Goal: Task Accomplishment & Management: Complete application form

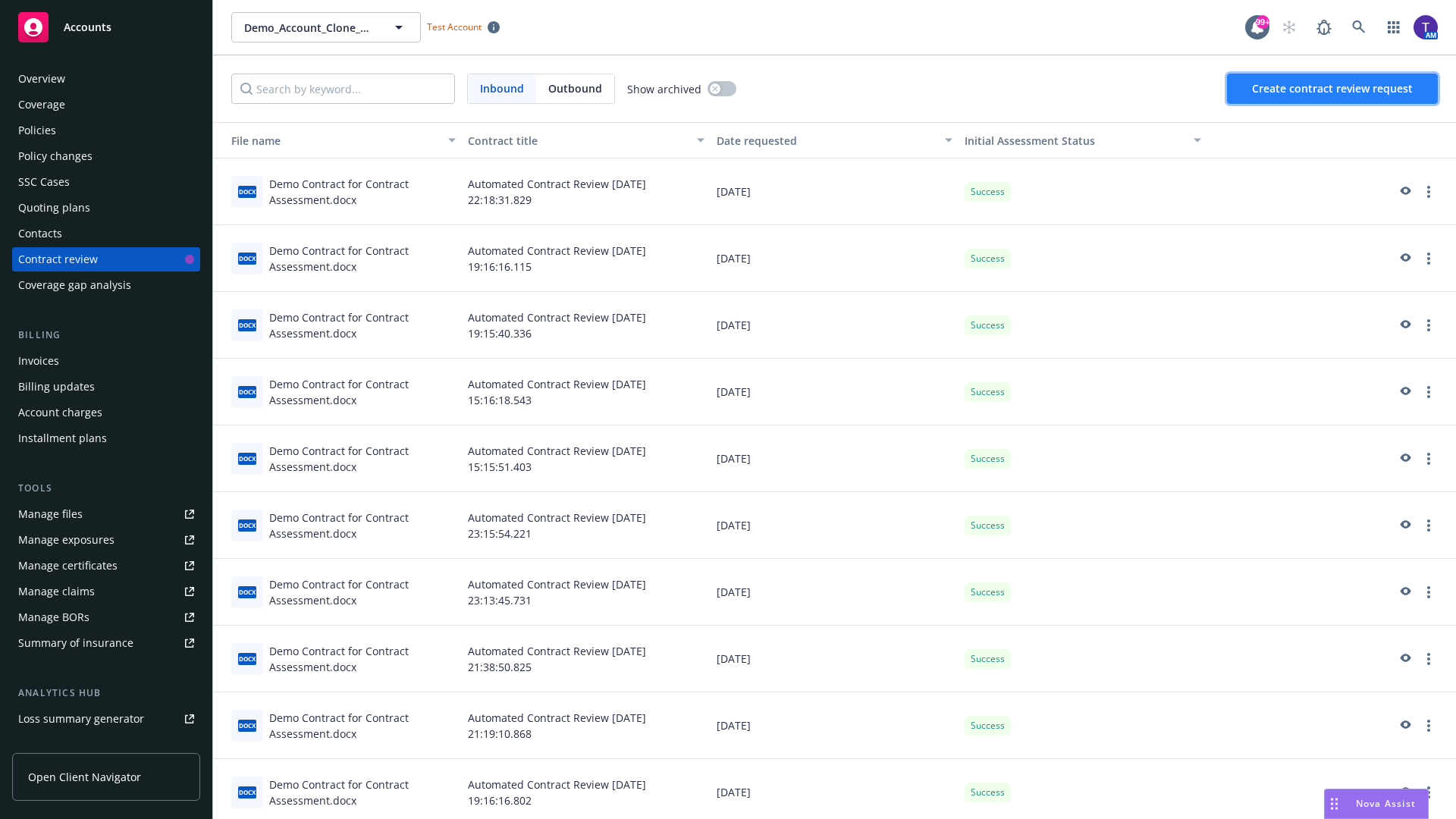
click at [1332, 88] on span "Create contract review request" at bounding box center [1331, 88] width 161 height 15
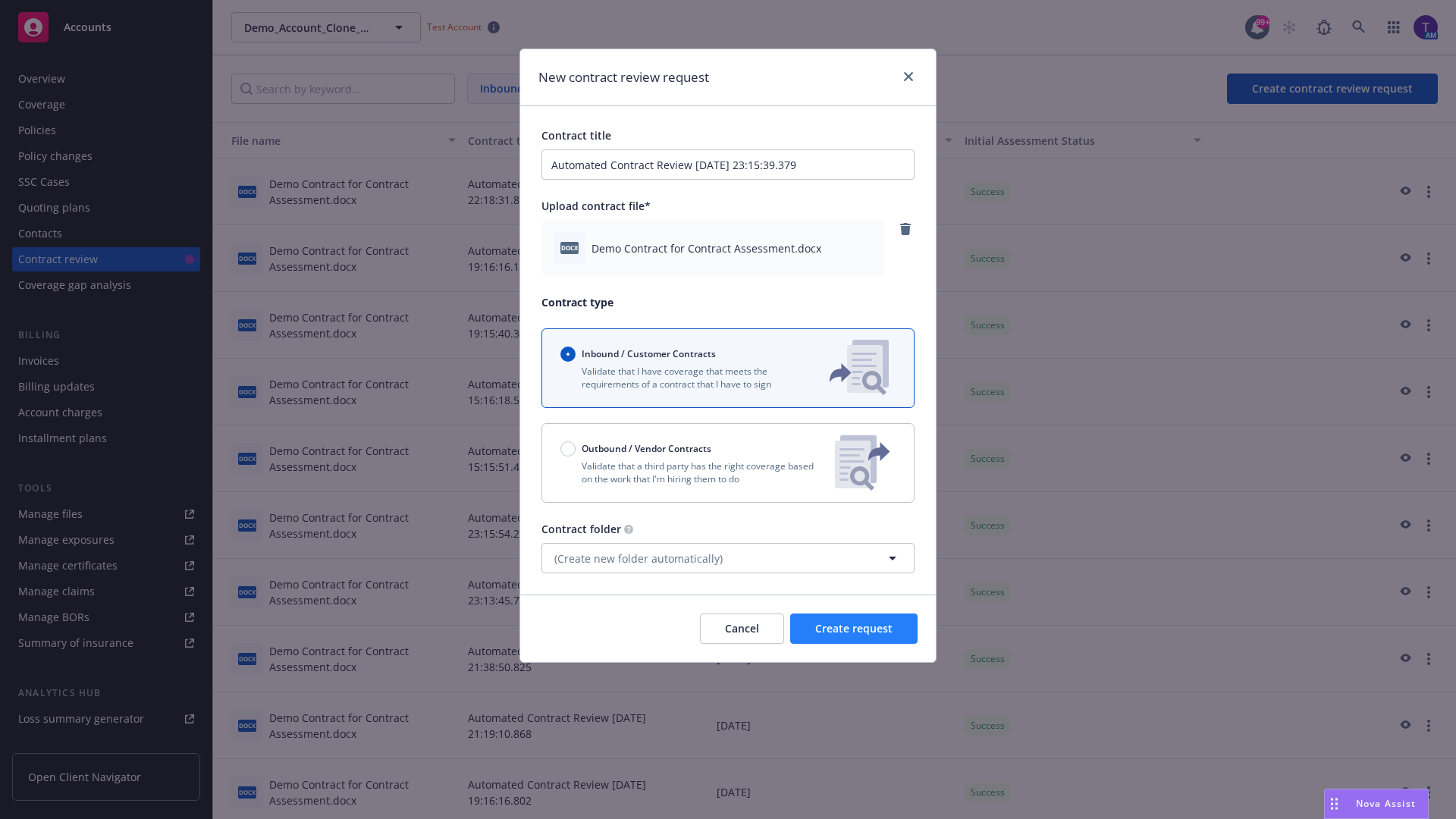
type input "Automated Contract Review 08-22-2025 23:15:39.379"
click at [854, 628] on span "Create request" at bounding box center [853, 628] width 77 height 15
